Goal: Complete application form

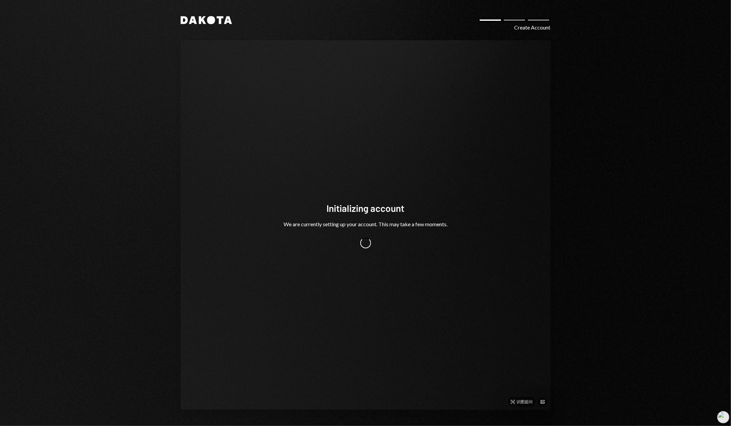
click at [482, 298] on div "Initializing account We are currently setting up your account. This may take a …" at bounding box center [366, 224] width 370 height 369
click at [475, 307] on div "Initializing account We are currently setting up your account. This may take a …" at bounding box center [366, 224] width 370 height 369
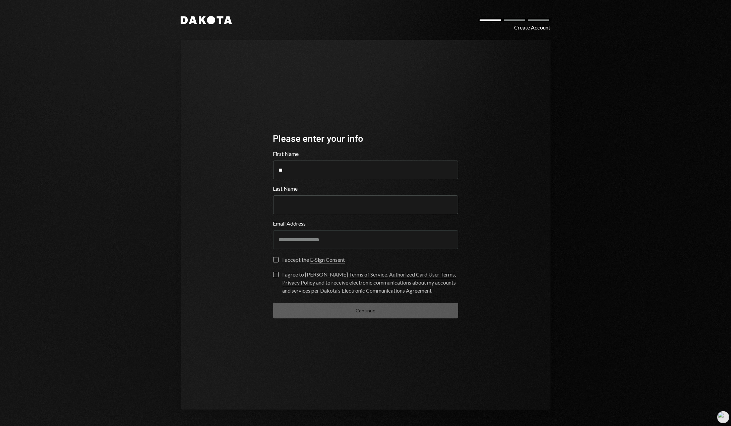
click at [551, 235] on div "**********" at bounding box center [365, 213] width 402 height 426
drag, startPoint x: 313, startPoint y: 173, endPoint x: 285, endPoint y: 173, distance: 27.8
click at [285, 173] on input "**" at bounding box center [365, 169] width 185 height 19
type input "*"
click at [299, 207] on input "Last Name" at bounding box center [365, 204] width 185 height 19
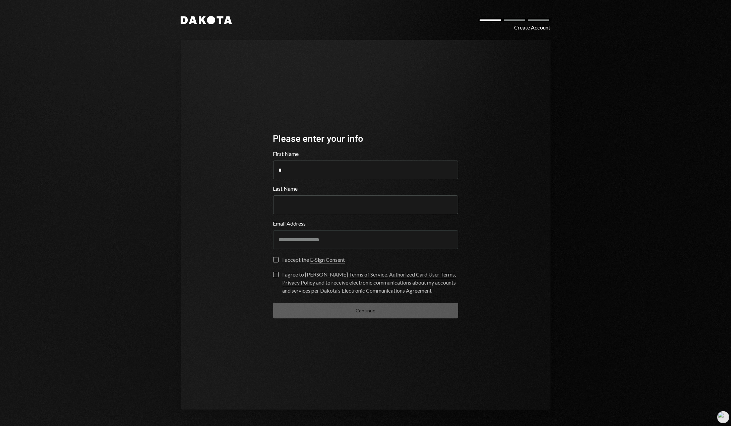
paste input "*"
type input "*"
click at [332, 251] on div "**********" at bounding box center [365, 235] width 185 height 32
drag, startPoint x: 290, startPoint y: 261, endPoint x: 280, endPoint y: 266, distance: 11.1
click at [289, 261] on div "I accept the E-Sign Consent" at bounding box center [313, 260] width 63 height 8
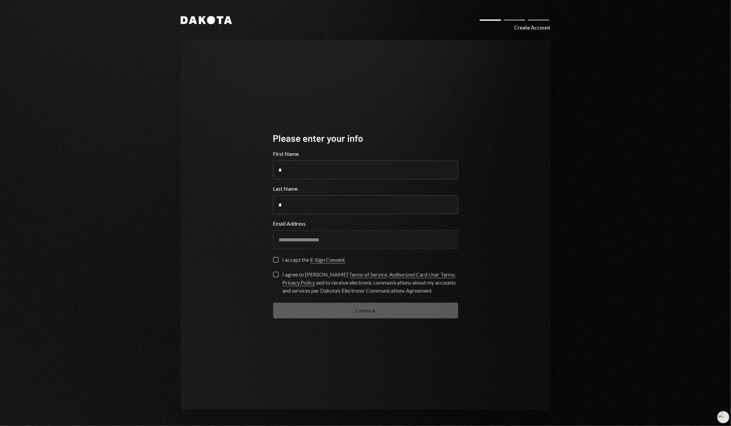
click at [278, 261] on button "I accept the E-Sign Consent" at bounding box center [275, 259] width 5 height 5
click at [277, 272] on button "I agree to Dakota’s Terms of Service , Authorized Card User Terms , Privacy Pol…" at bounding box center [275, 274] width 5 height 5
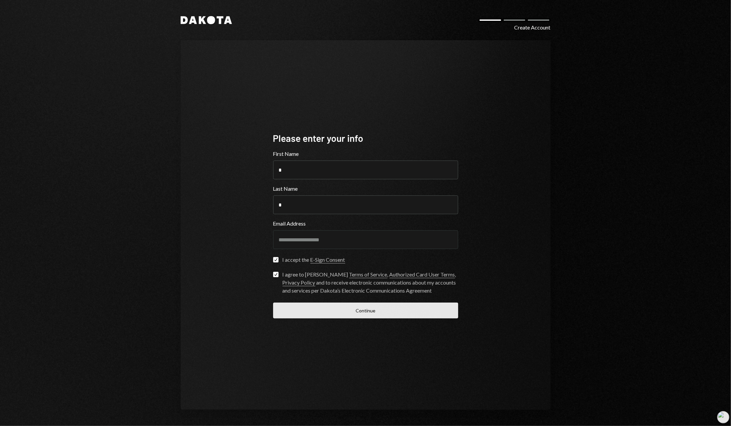
click at [310, 304] on button "Continue" at bounding box center [365, 310] width 185 height 16
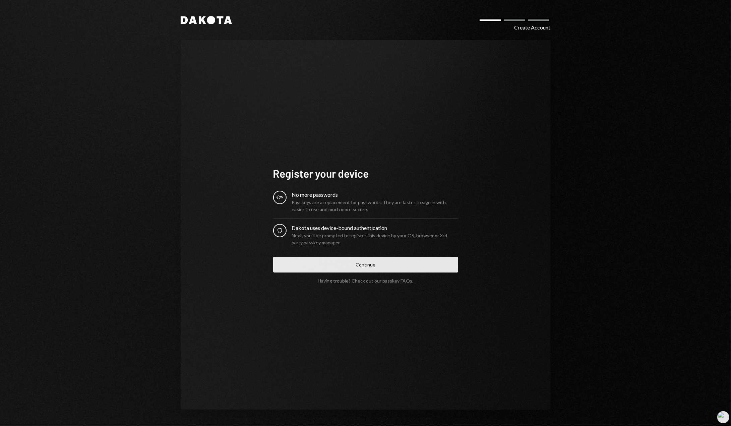
click at [385, 265] on button "Continue" at bounding box center [365, 265] width 185 height 16
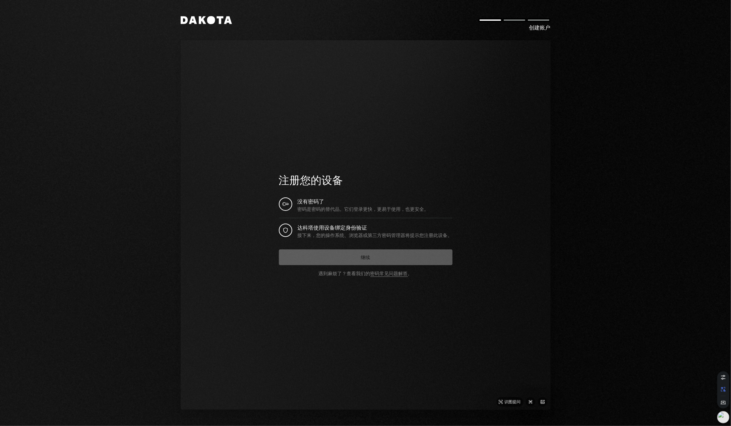
click at [477, 210] on div "Register your device 注册您的设备 Key No more passwords 没有密码了 Passkeys are a replacem…" at bounding box center [366, 224] width 370 height 369
click at [478, 216] on div "Register your device 注册您的设备 Key No more passwords 没有密码了 Passkeys are a replacem…" at bounding box center [366, 224] width 370 height 369
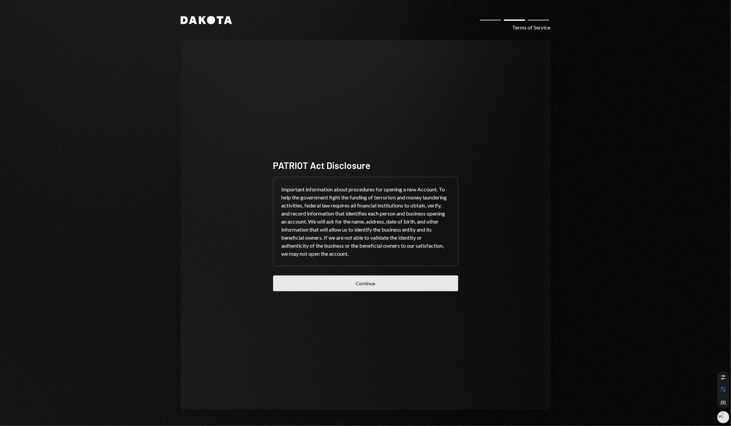
click at [391, 278] on button "Continue" at bounding box center [365, 283] width 185 height 16
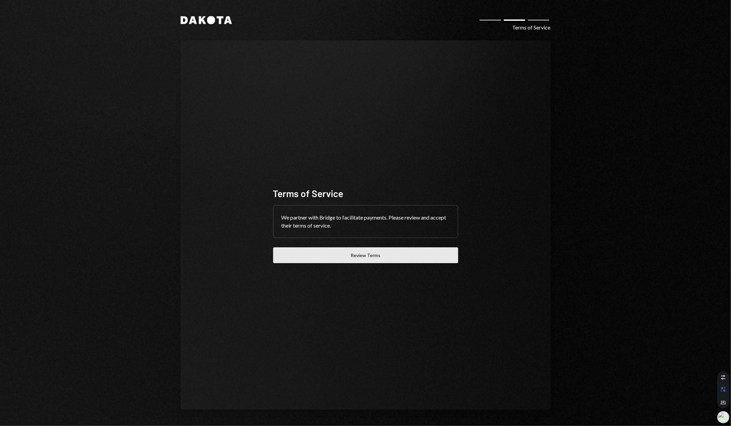
click at [398, 259] on button "Review Terms" at bounding box center [365, 255] width 185 height 16
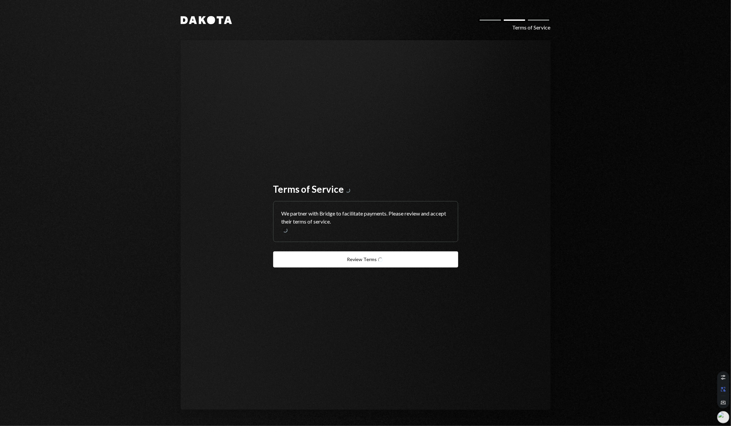
click at [376, 221] on font "We partner with Bridge to facilitate payments. Please review and accept their t…" at bounding box center [365, 217] width 168 height 16
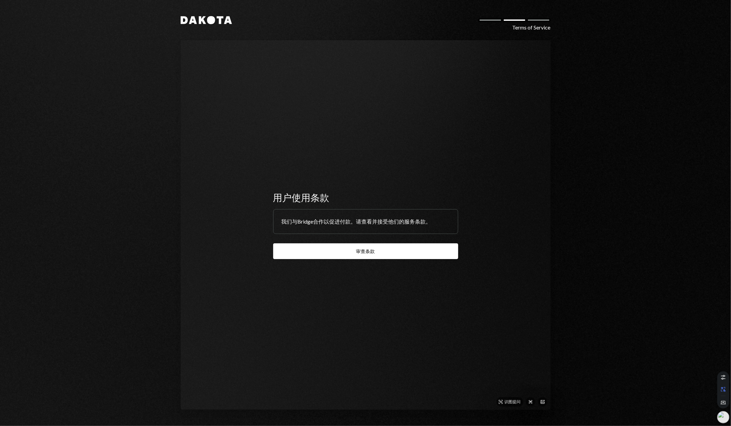
click at [477, 165] on div "Terms of Service 用户使用条款 We partner with Bridge to facilitate payments. Please r…" at bounding box center [366, 224] width 370 height 369
click at [405, 243] on div "Terms of Service 用户使用条款 We partner with Bridge to facilitate payments. Please r…" at bounding box center [365, 225] width 185 height 68
click at [399, 256] on button "Review Terms 审查条款" at bounding box center [365, 251] width 185 height 16
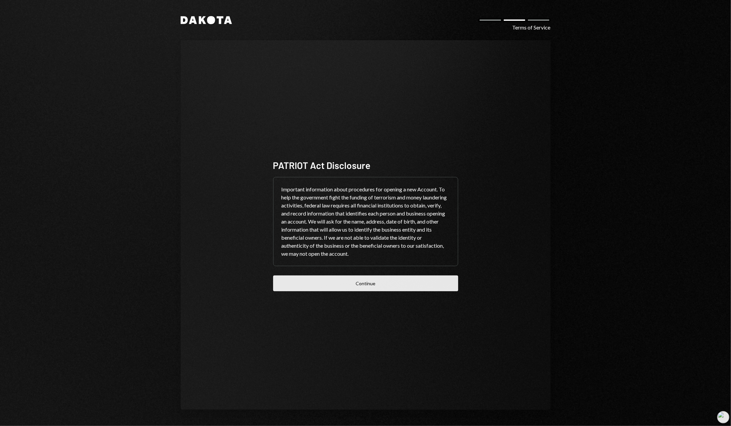
click at [397, 284] on button "Continue" at bounding box center [365, 283] width 185 height 16
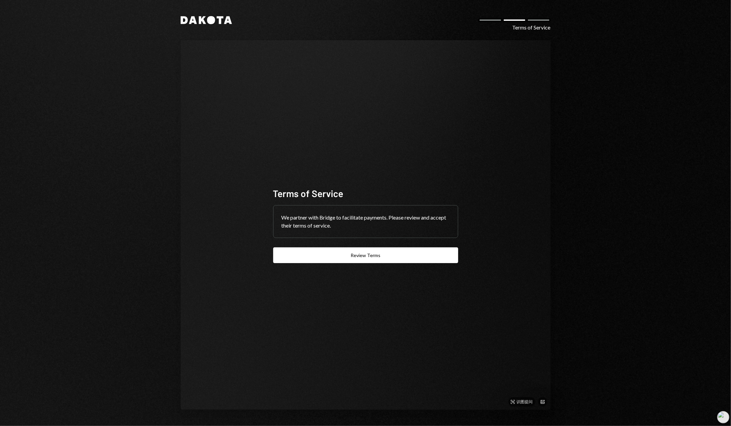
click at [499, 200] on div "Terms of Service We partner with Bridge to facilitate payments. Please review a…" at bounding box center [366, 224] width 370 height 369
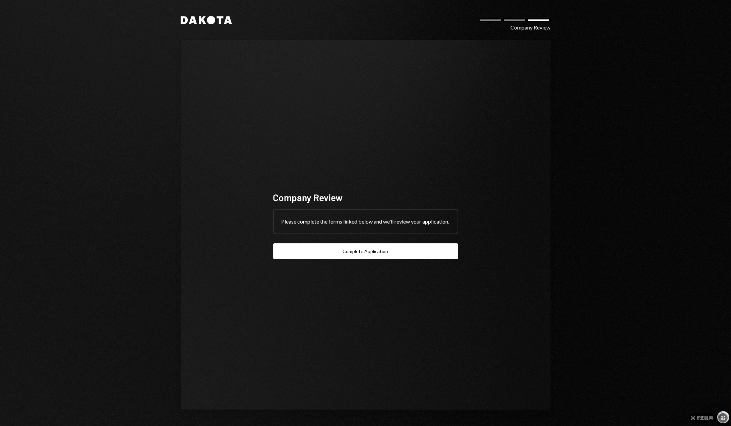
click at [599, 143] on div "Dakota Company Review Company Review Please complete the forms linked below and…" at bounding box center [365, 213] width 731 height 426
click at [397, 253] on button "Complete Application" at bounding box center [365, 251] width 185 height 16
